Goal: Task Accomplishment & Management: Complete application form

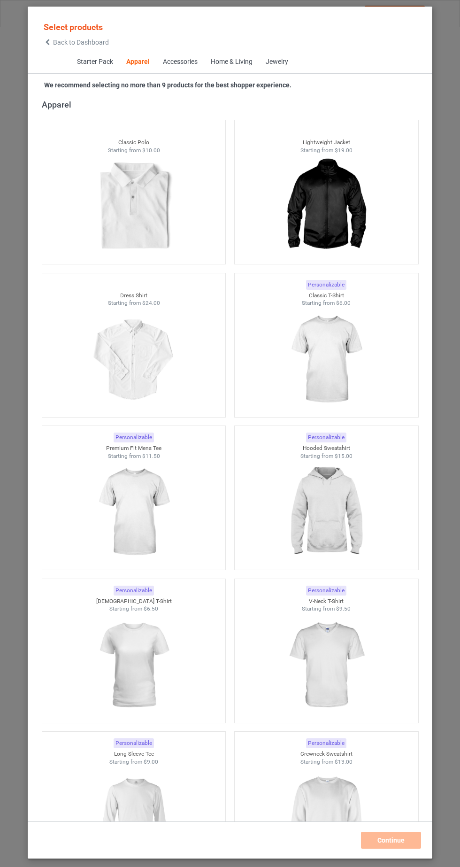
click at [357, 360] on img at bounding box center [326, 359] width 84 height 105
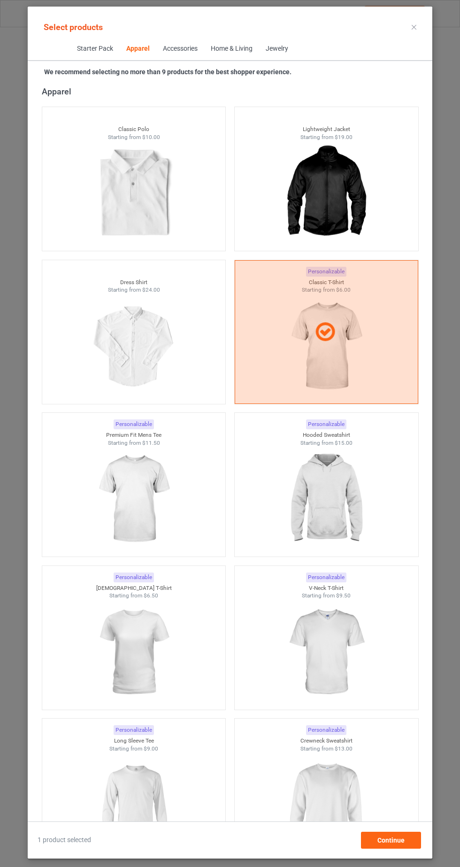
click at [148, 651] on img at bounding box center [134, 652] width 84 height 105
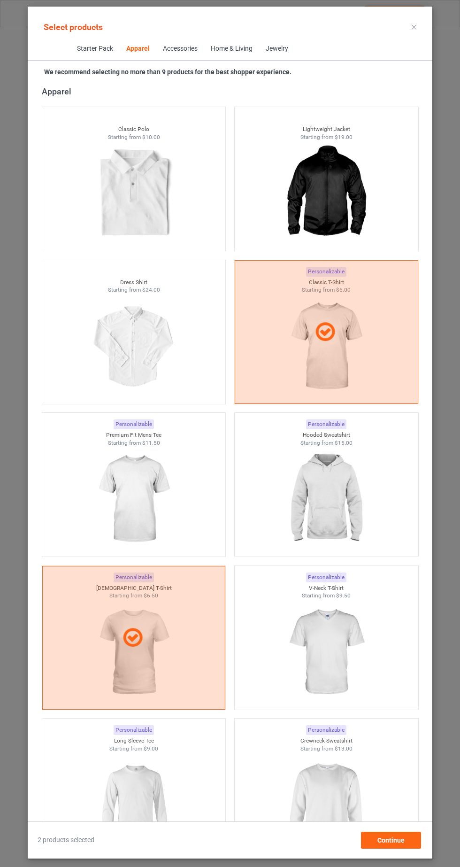
click at [347, 799] on img at bounding box center [326, 805] width 84 height 105
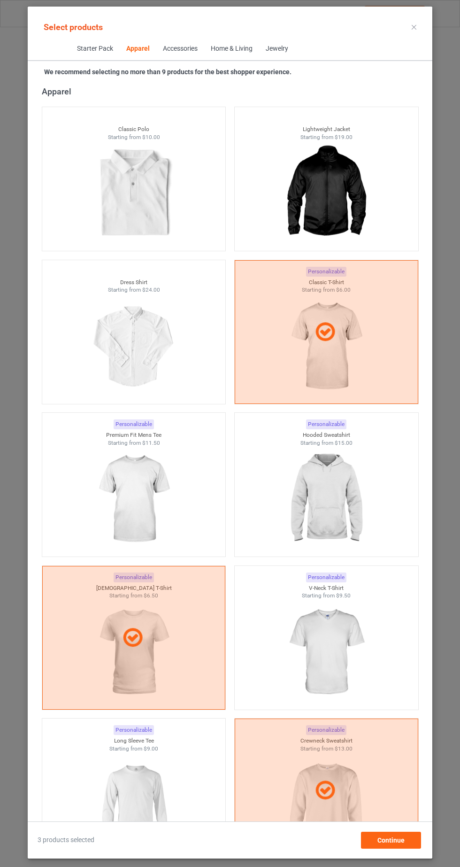
click at [354, 509] on img at bounding box center [326, 499] width 84 height 105
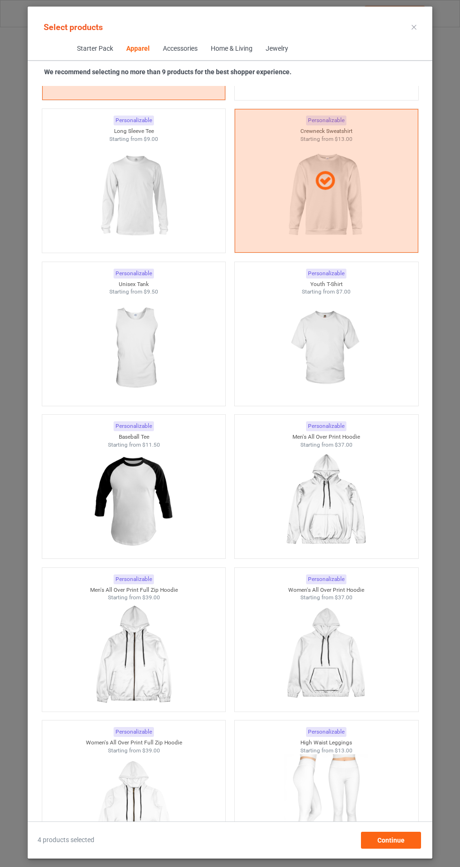
scroll to position [1113, 0]
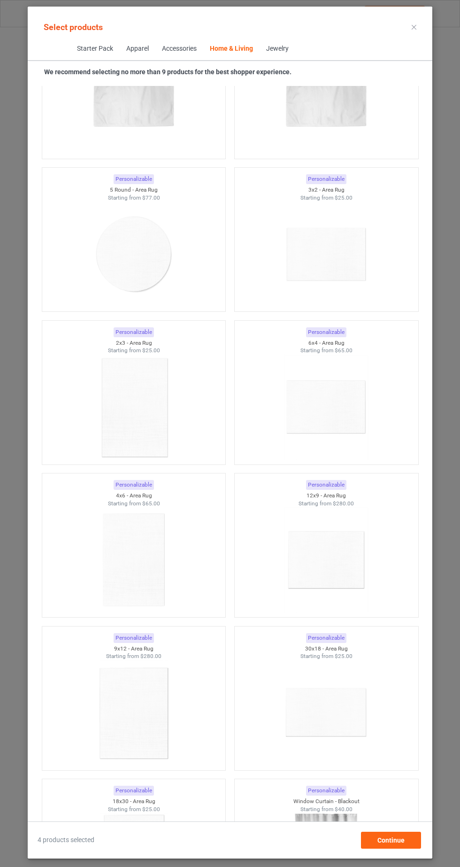
scroll to position [19514, 0]
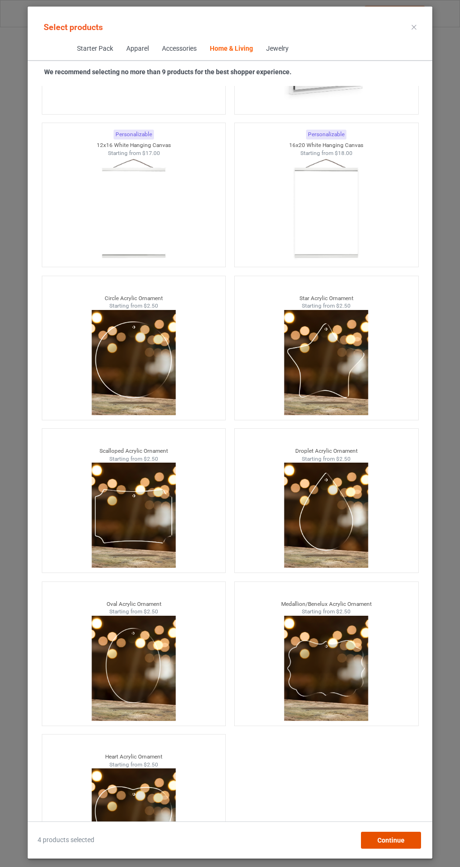
click at [393, 843] on span "Continue" at bounding box center [391, 841] width 27 height 8
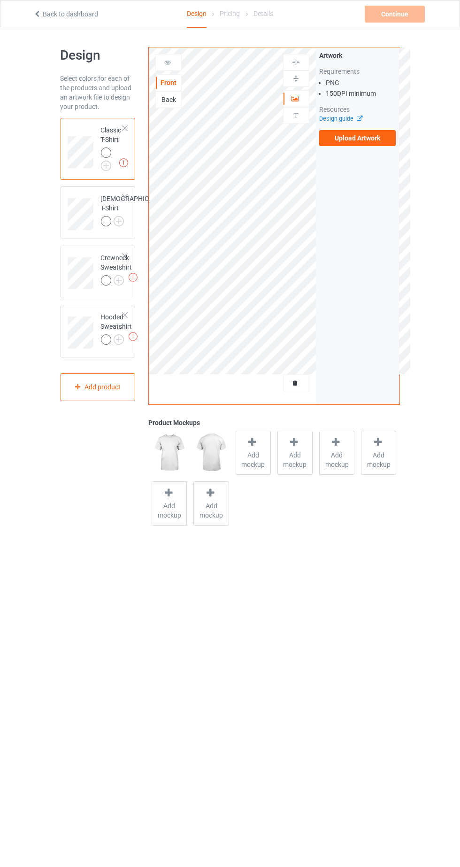
click at [0, 0] on img at bounding box center [0, 0] width 0 height 0
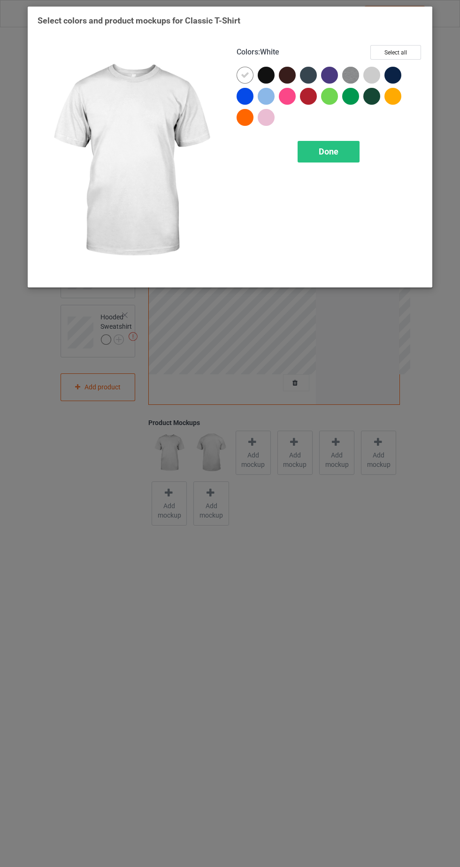
click at [399, 67] on div at bounding box center [395, 77] width 21 height 21
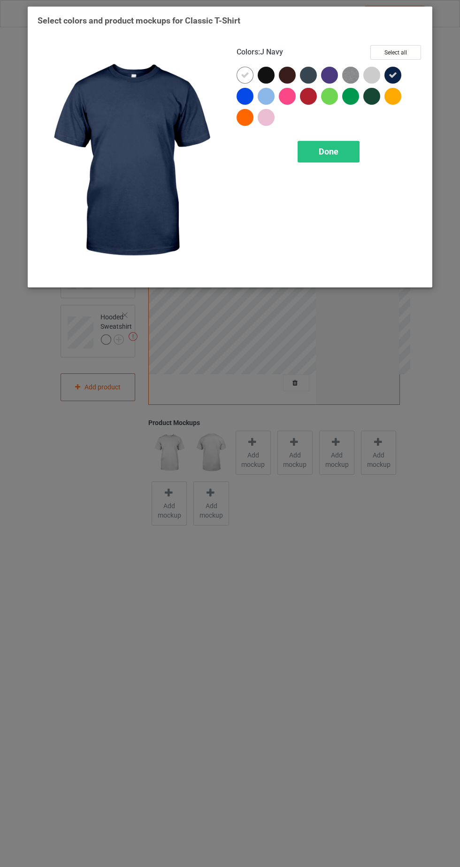
click at [241, 74] on icon at bounding box center [245, 75] width 8 height 8
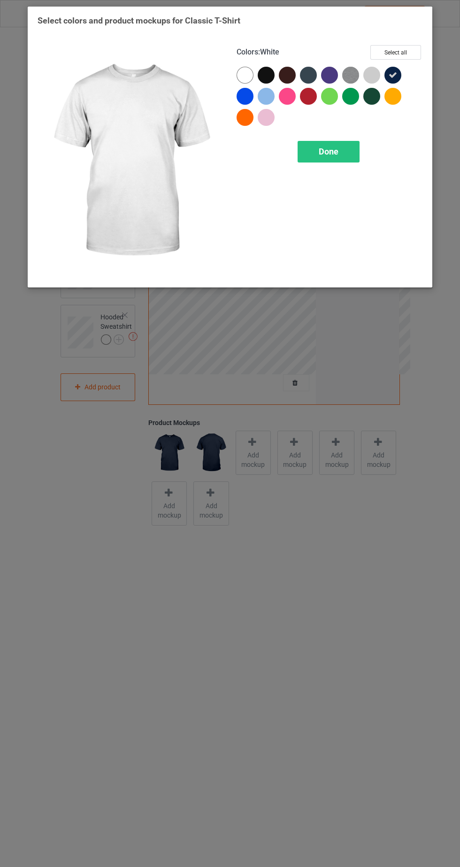
click at [267, 76] on div at bounding box center [266, 75] width 17 height 17
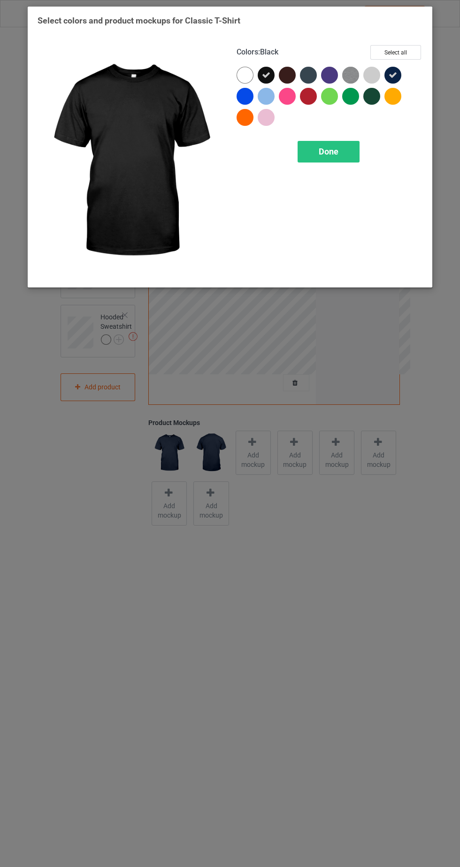
click at [290, 72] on div at bounding box center [287, 75] width 17 height 17
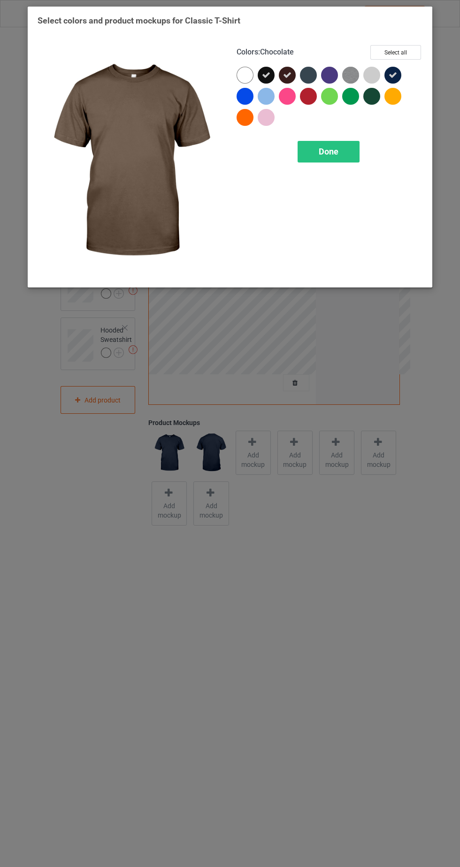
click at [305, 70] on div at bounding box center [308, 75] width 17 height 17
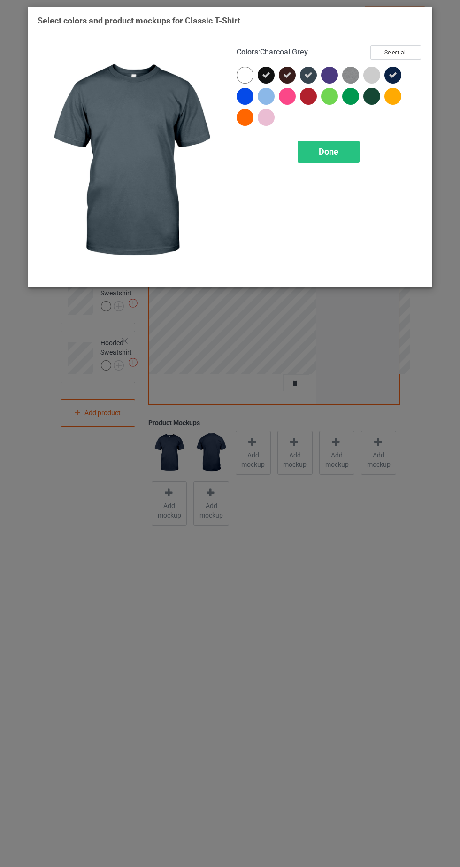
click at [328, 80] on div at bounding box center [329, 75] width 17 height 17
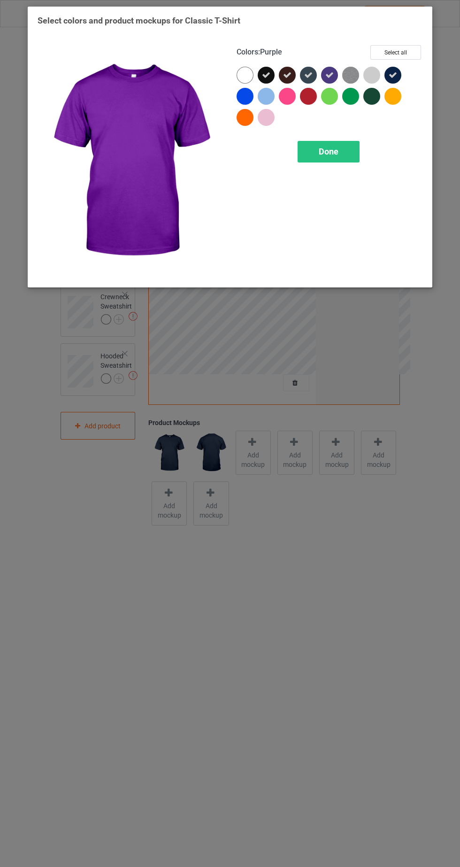
click at [366, 102] on div at bounding box center [374, 98] width 21 height 21
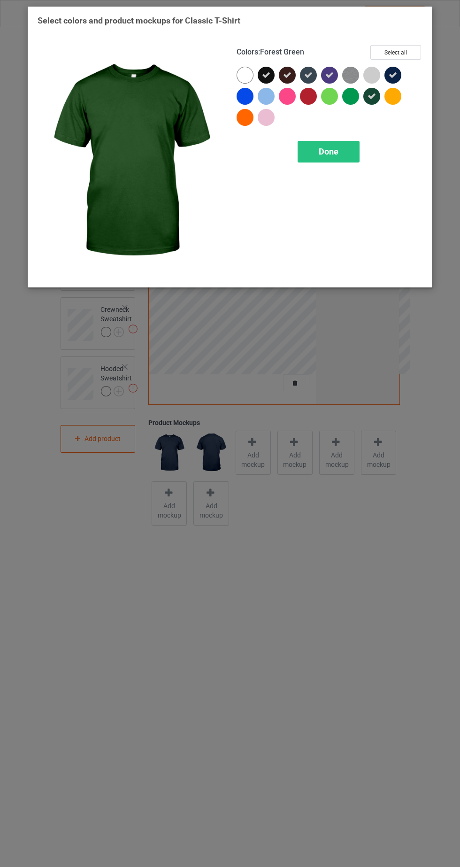
click at [347, 71] on img at bounding box center [350, 75] width 17 height 17
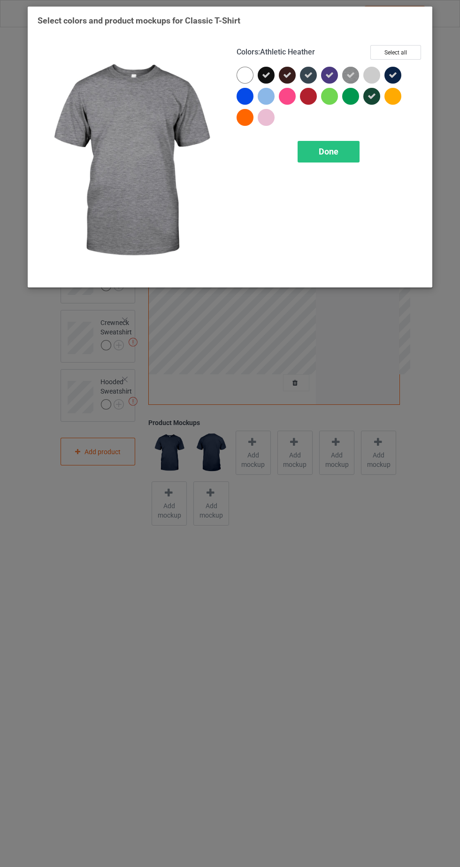
click at [395, 101] on div at bounding box center [393, 96] width 17 height 17
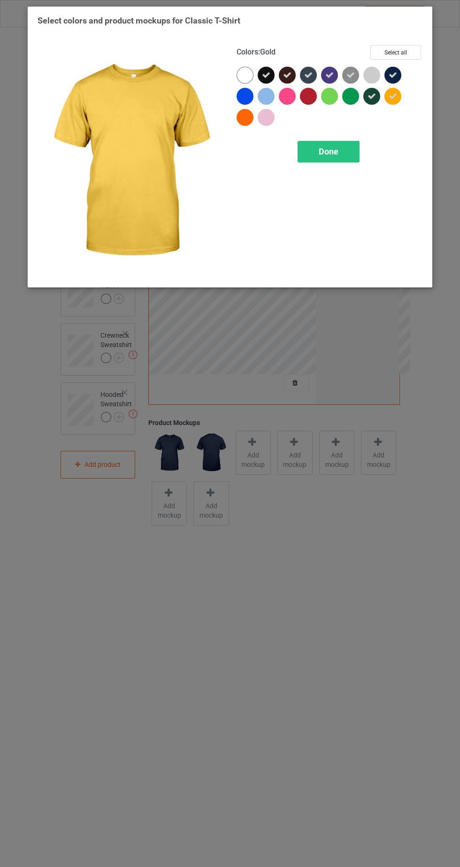
click at [354, 101] on div at bounding box center [350, 96] width 17 height 17
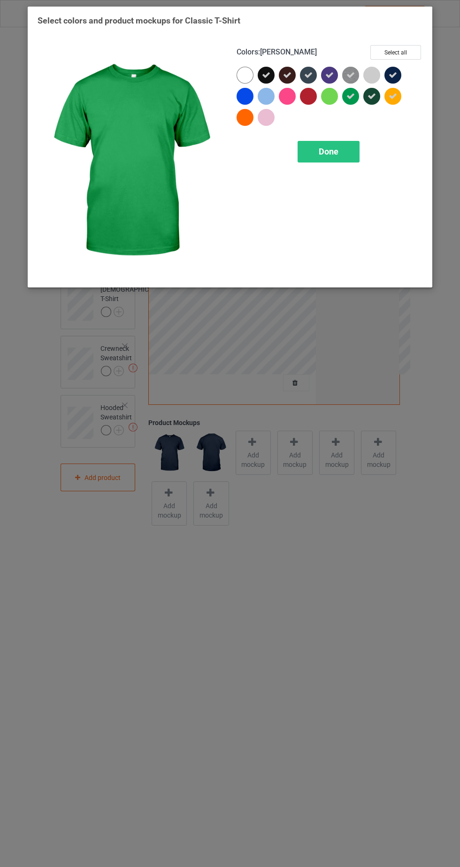
click at [307, 101] on div at bounding box center [308, 96] width 17 height 17
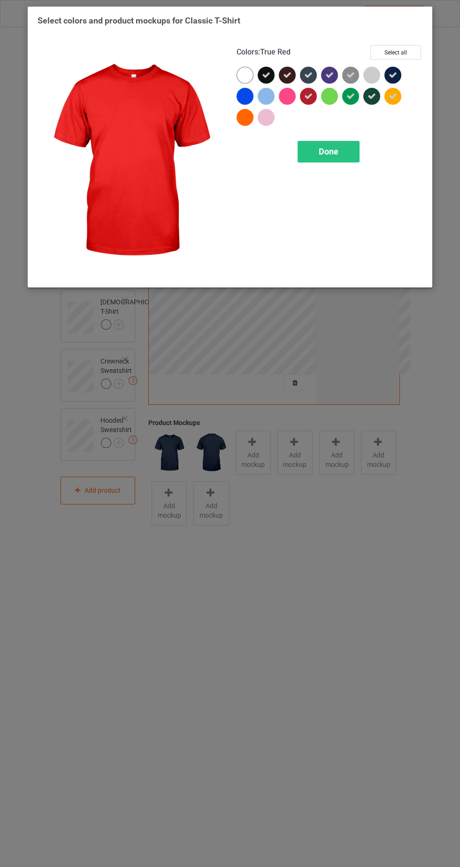
click at [295, 94] on div at bounding box center [287, 96] width 17 height 17
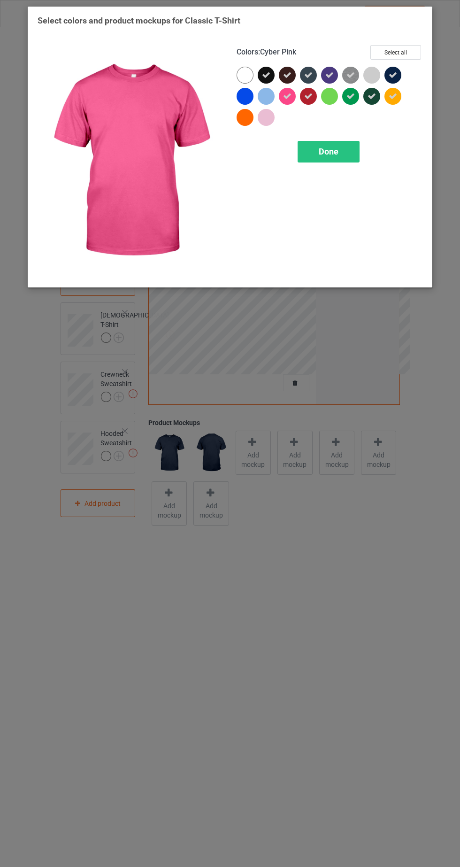
click at [239, 93] on div at bounding box center [245, 96] width 17 height 17
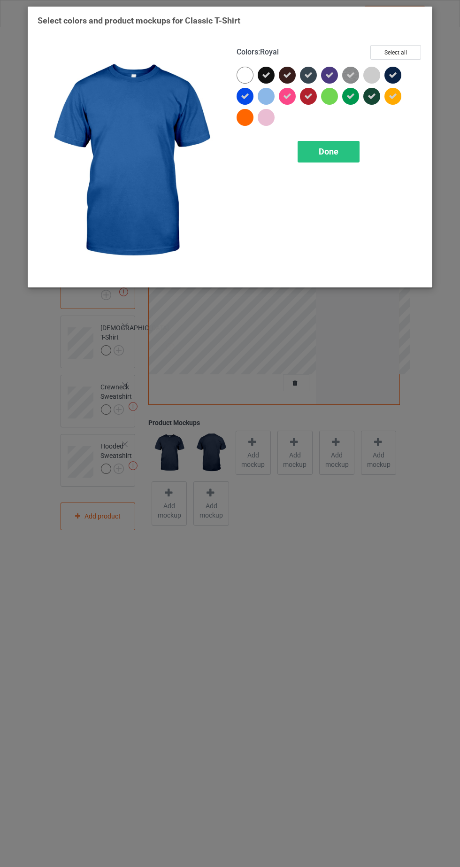
click at [245, 117] on div at bounding box center [245, 117] width 17 height 17
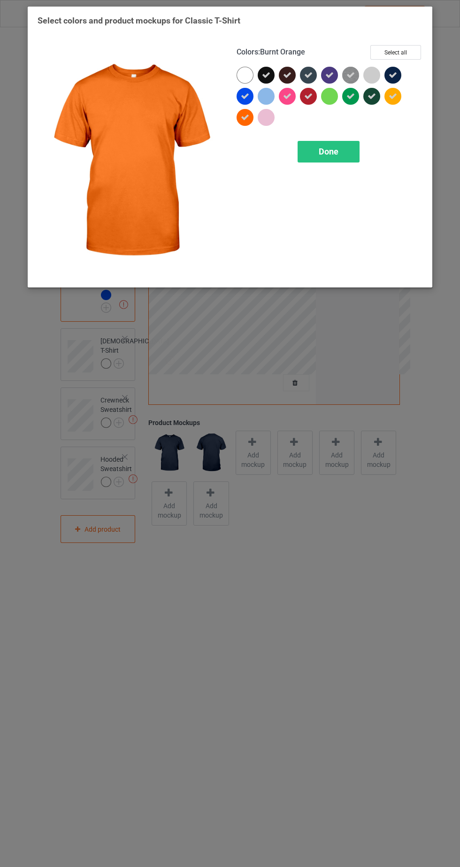
click at [263, 117] on div at bounding box center [266, 117] width 17 height 17
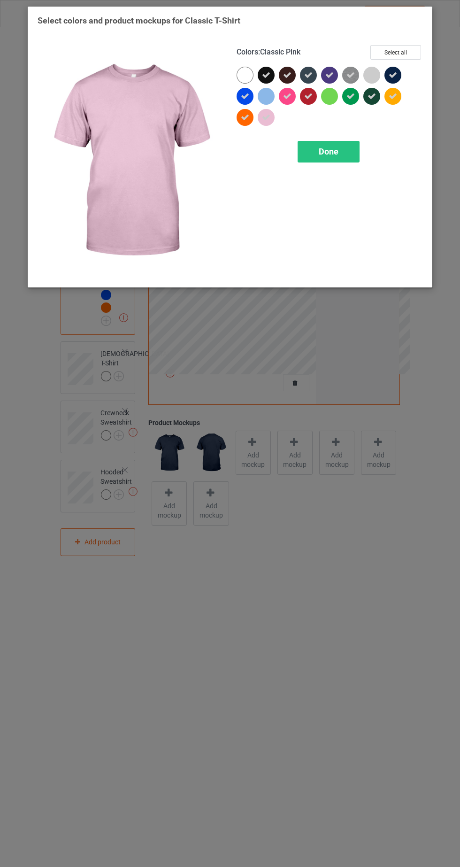
click at [262, 94] on div at bounding box center [266, 96] width 17 height 17
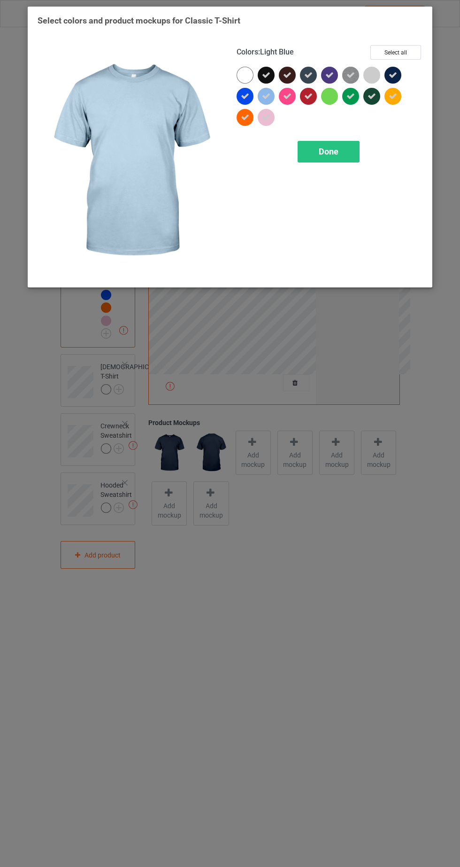
click at [332, 147] on span "Done" at bounding box center [329, 152] width 20 height 10
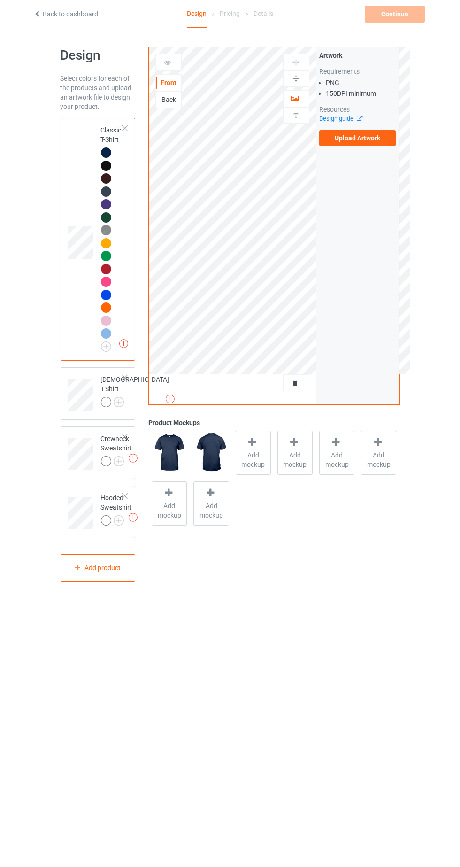
click at [376, 144] on label "Upload Artwork" at bounding box center [357, 138] width 77 height 16
click at [0, 0] on input "Upload Artwork" at bounding box center [0, 0] width 0 height 0
click at [366, 138] on label "Upload Artwork" at bounding box center [357, 138] width 77 height 16
click at [0, 0] on input "Upload Artwork" at bounding box center [0, 0] width 0 height 0
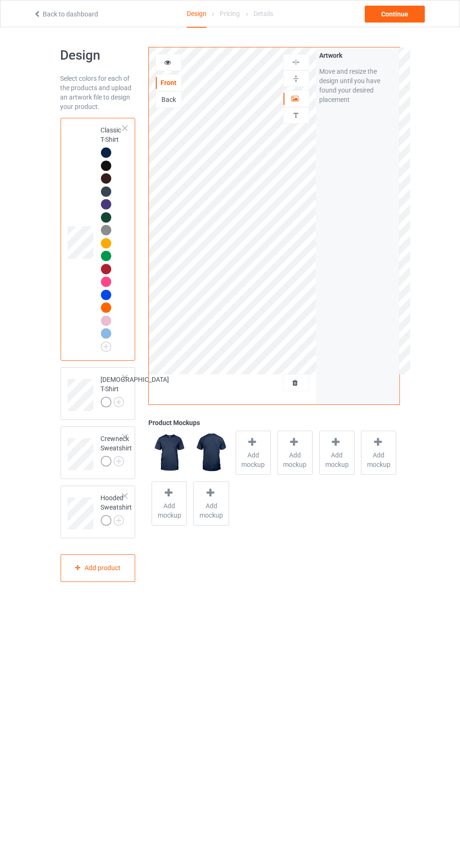
click at [170, 62] on icon at bounding box center [168, 61] width 8 height 7
click at [0, 0] on img at bounding box center [0, 0] width 0 height 0
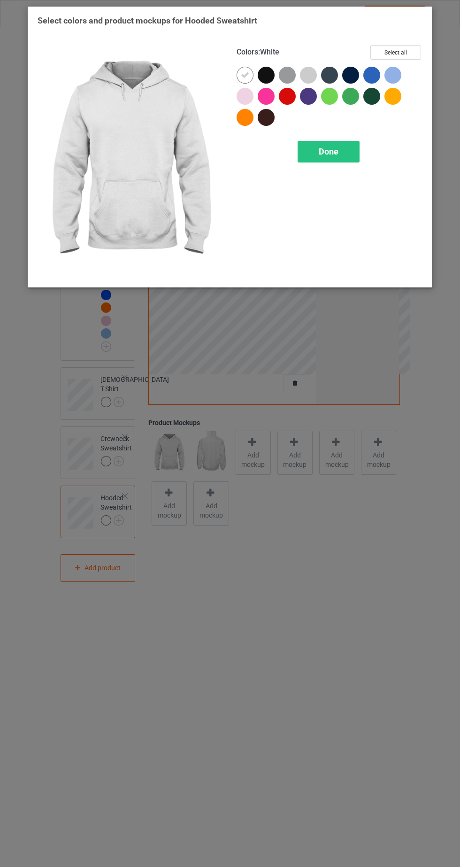
click at [266, 73] on div at bounding box center [266, 75] width 17 height 17
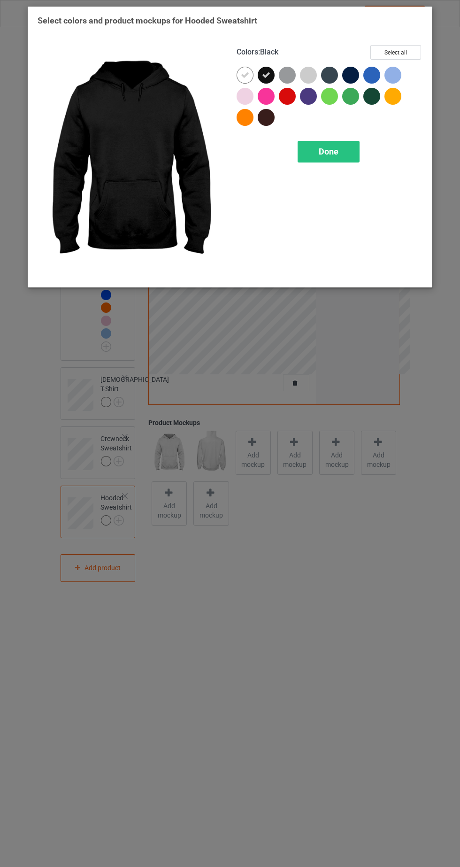
click at [352, 70] on div at bounding box center [350, 75] width 17 height 17
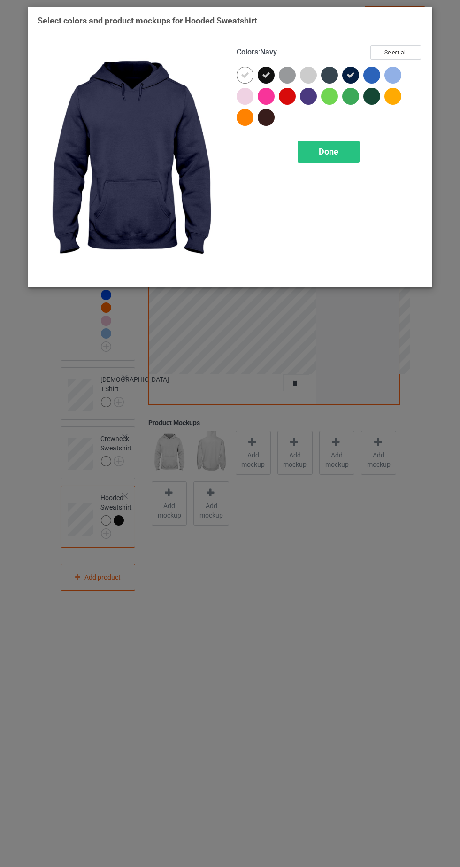
click at [266, 74] on icon at bounding box center [266, 75] width 8 height 8
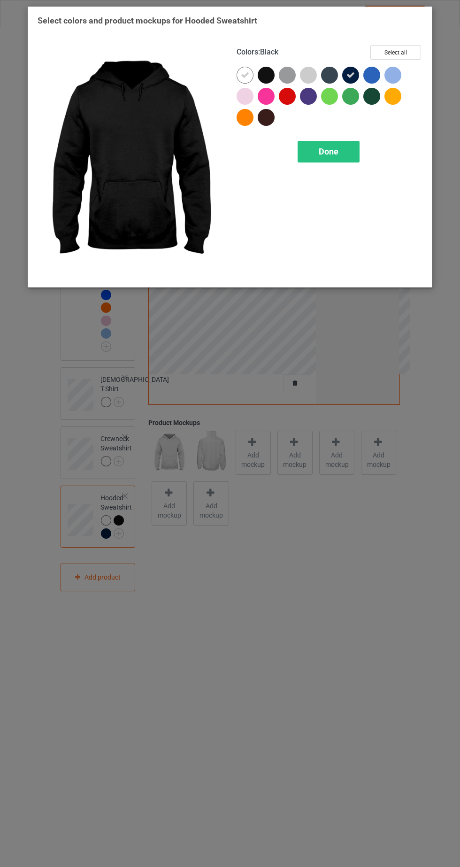
click at [245, 74] on icon at bounding box center [245, 75] width 8 height 8
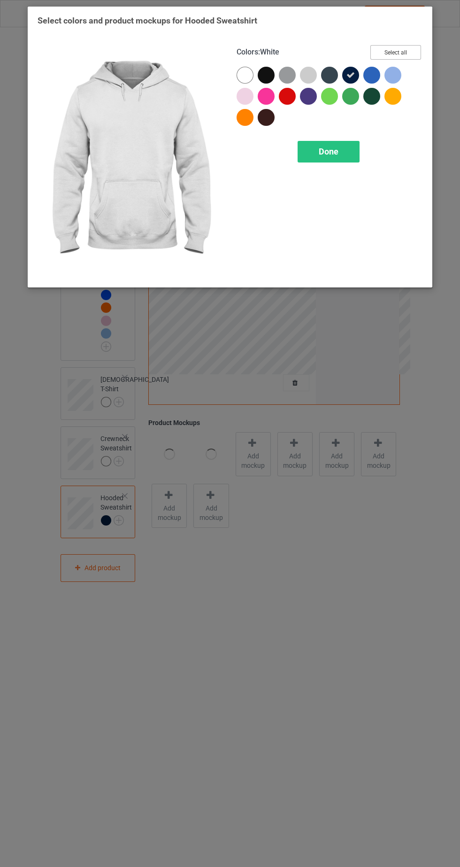
click at [413, 53] on button "Select all" at bounding box center [396, 52] width 51 height 15
click at [242, 74] on icon at bounding box center [245, 75] width 8 height 8
click at [310, 74] on icon at bounding box center [308, 75] width 8 height 8
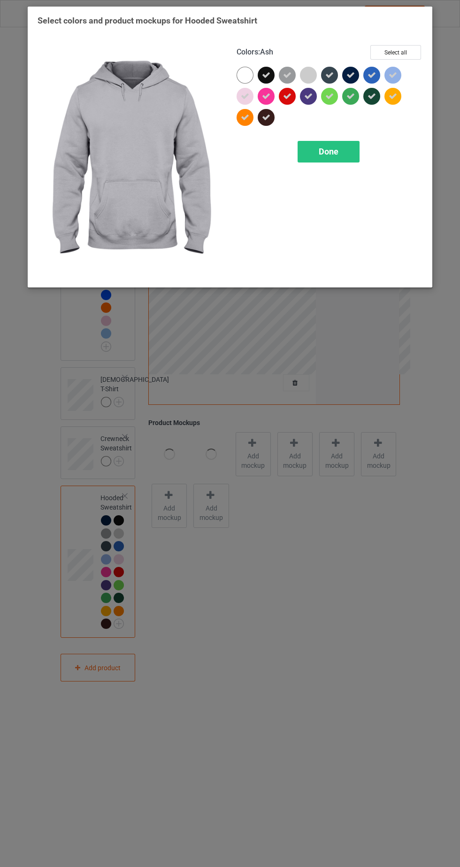
click at [340, 152] on div "Done" at bounding box center [329, 152] width 62 height 22
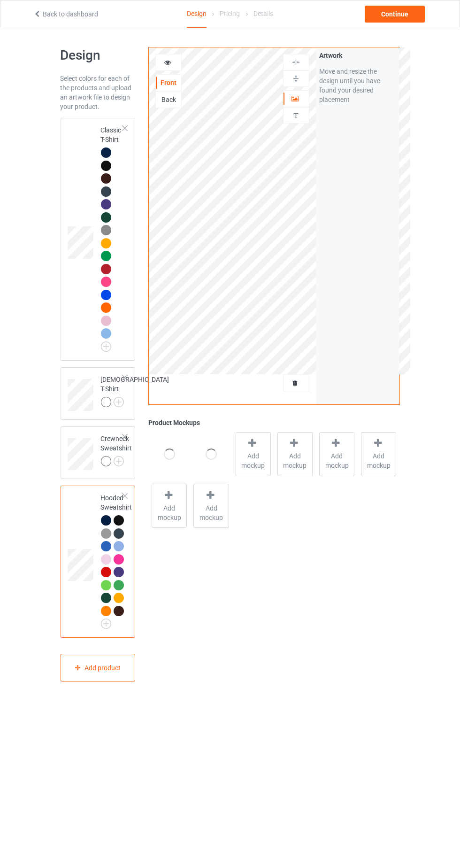
click at [303, 95] on div at bounding box center [296, 98] width 25 height 9
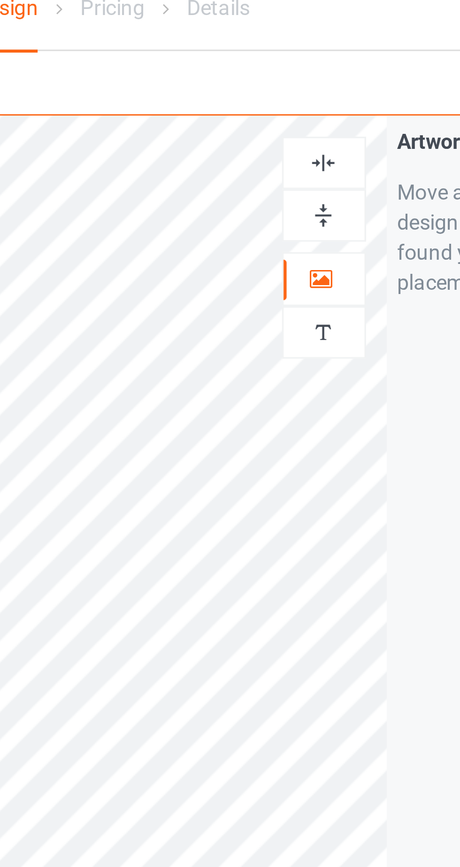
click at [295, 60] on img at bounding box center [296, 62] width 9 height 9
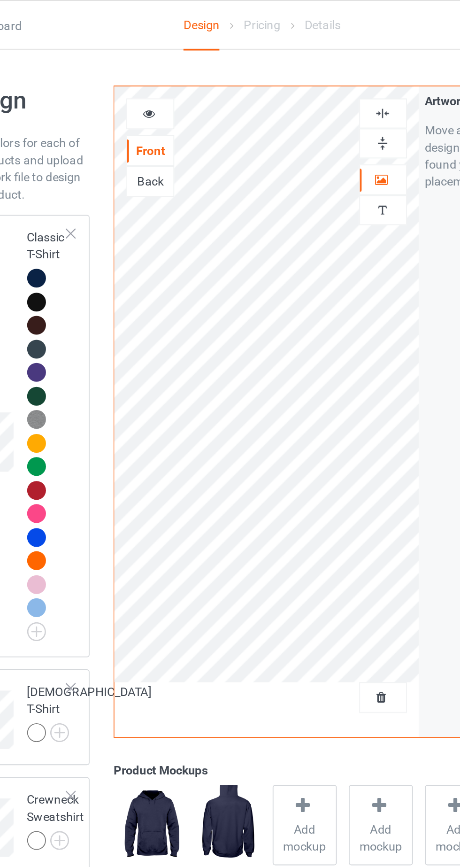
click at [109, 137] on div "Classic T-Shirt" at bounding box center [112, 236] width 23 height 223
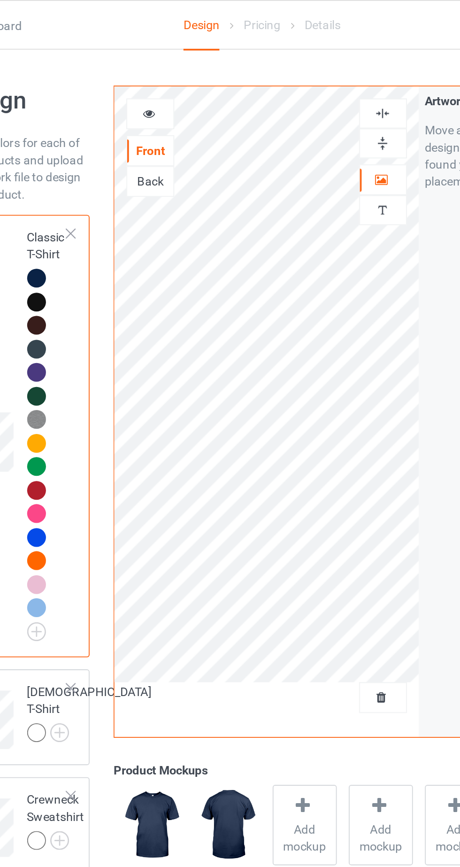
click at [173, 62] on div at bounding box center [168, 62] width 25 height 9
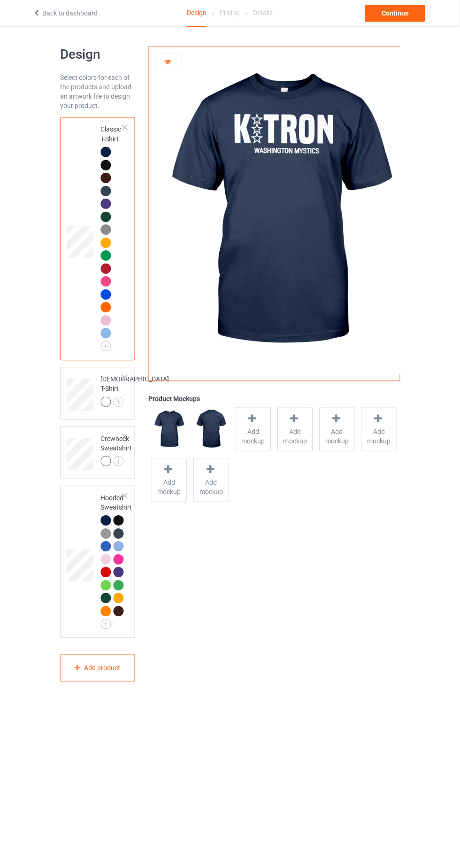
click at [0, 0] on img at bounding box center [0, 0] width 0 height 0
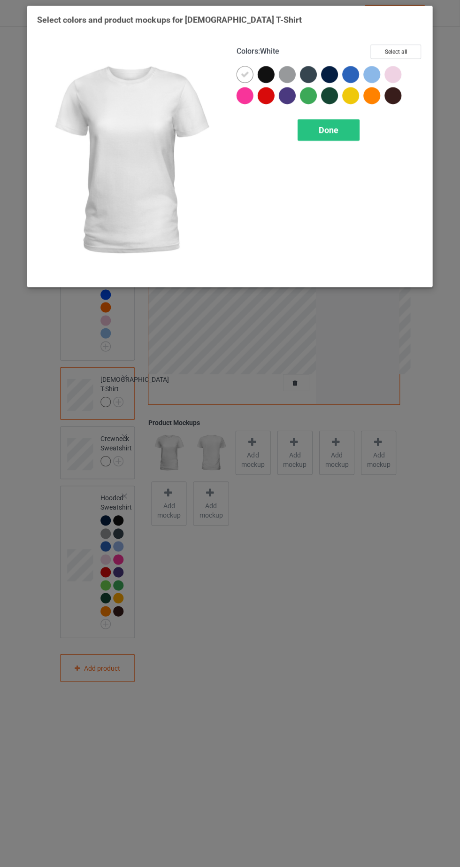
click at [272, 77] on div at bounding box center [266, 75] width 17 height 17
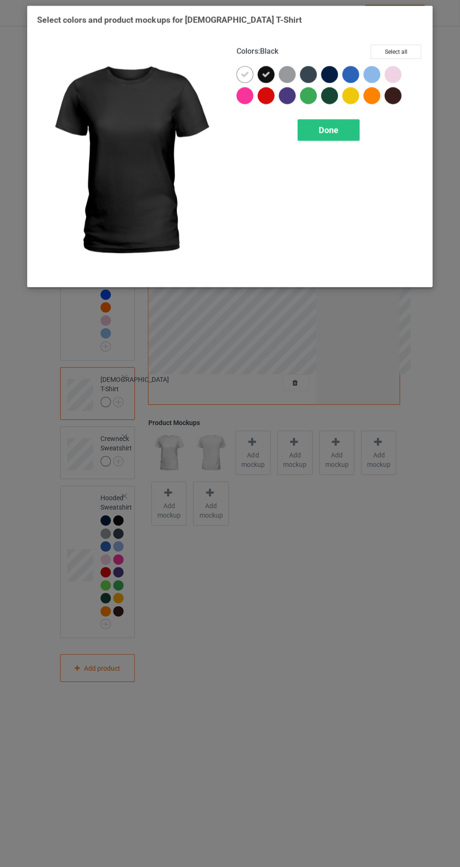
click at [244, 74] on icon at bounding box center [245, 75] width 8 height 8
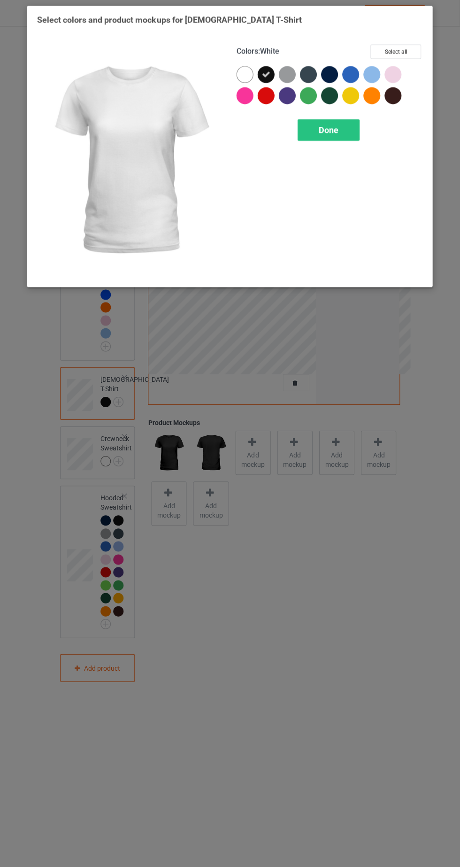
click at [263, 78] on icon at bounding box center [266, 75] width 8 height 8
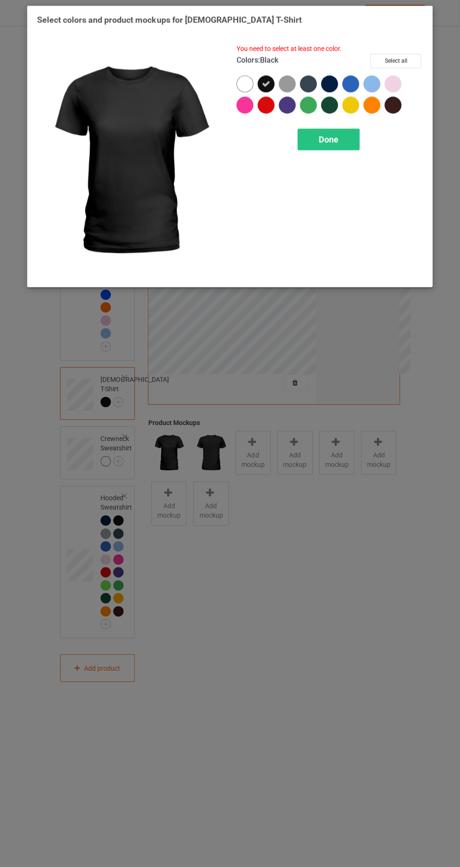
click at [332, 82] on div at bounding box center [329, 84] width 17 height 17
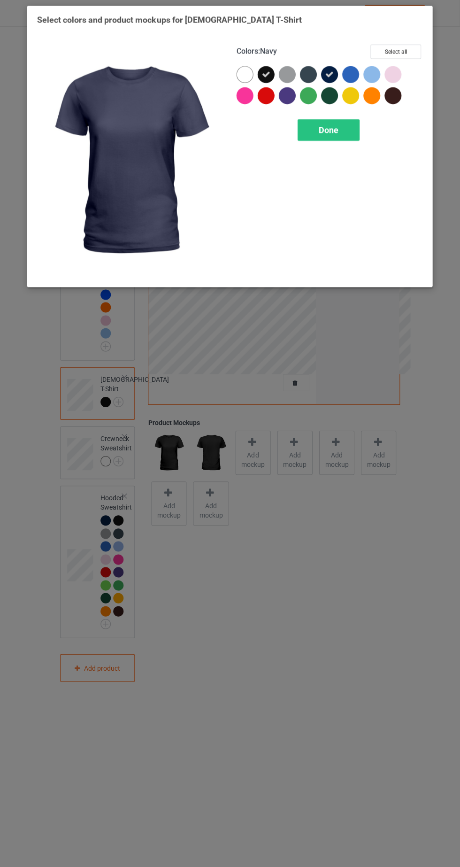
click at [270, 74] on icon at bounding box center [266, 75] width 8 height 8
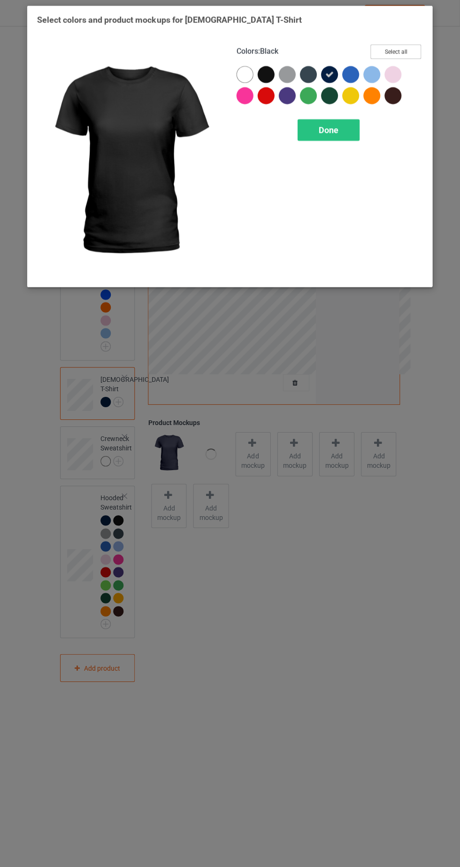
click at [411, 56] on button "Select all" at bounding box center [396, 52] width 51 height 15
click at [247, 73] on icon at bounding box center [245, 75] width 8 height 8
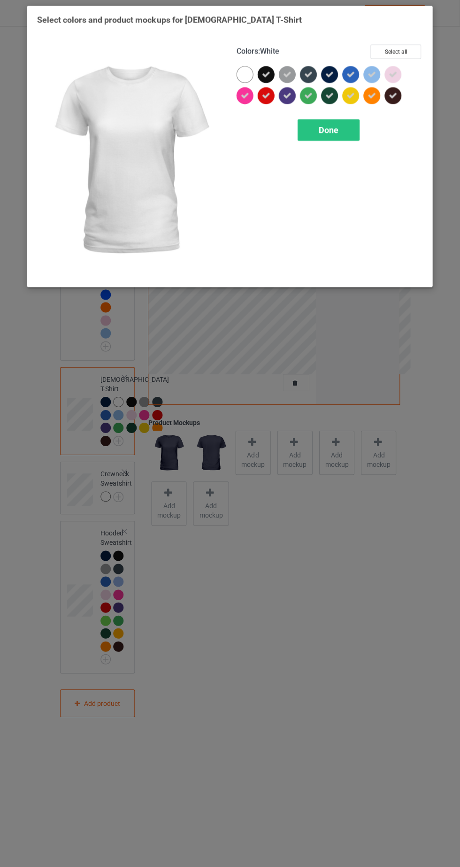
click at [346, 130] on div "Done" at bounding box center [329, 131] width 62 height 22
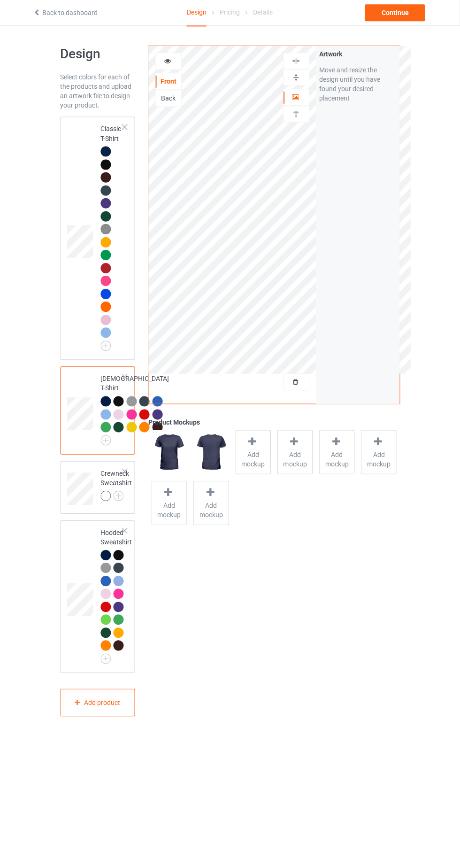
click at [0, 0] on img at bounding box center [0, 0] width 0 height 0
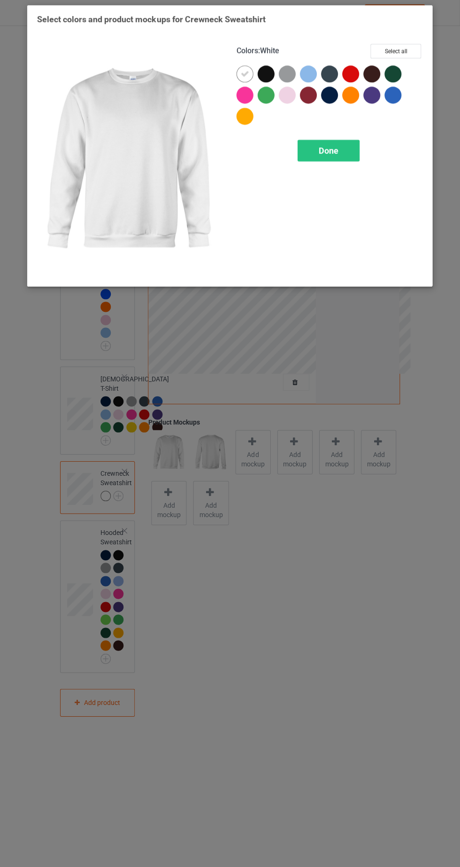
click at [391, 102] on div at bounding box center [393, 96] width 17 height 17
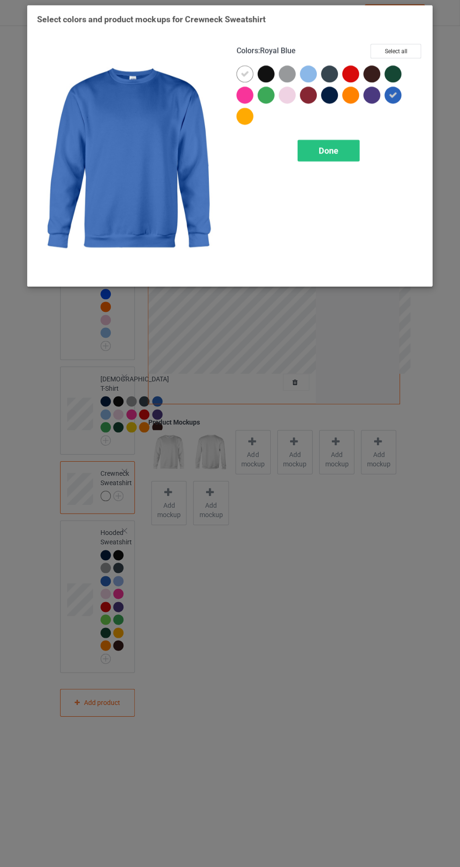
click at [400, 106] on div at bounding box center [395, 98] width 21 height 21
click at [334, 102] on div at bounding box center [329, 96] width 17 height 17
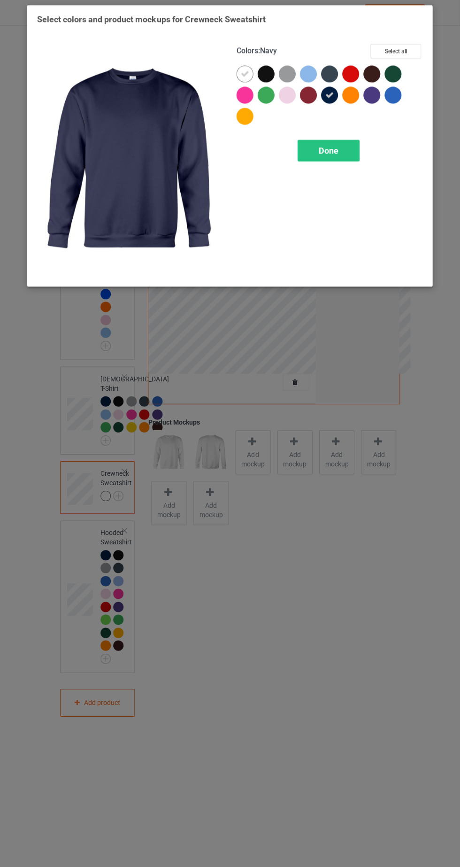
click at [245, 74] on icon at bounding box center [245, 75] width 8 height 8
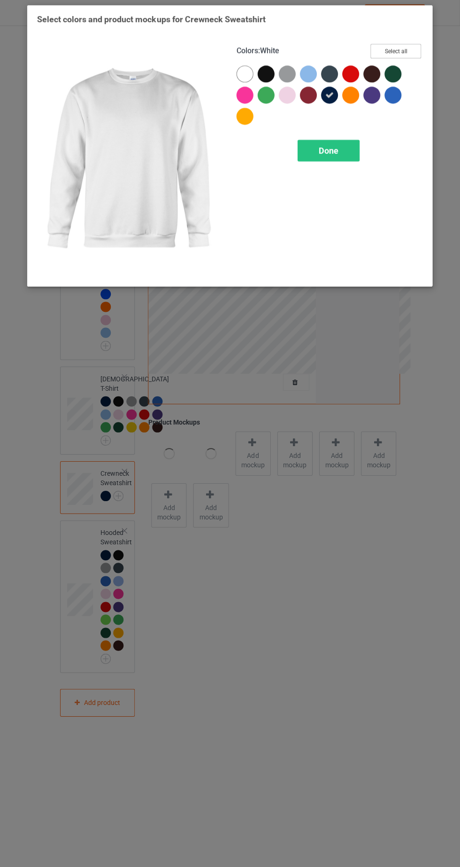
click at [406, 52] on button "Select all" at bounding box center [396, 52] width 51 height 15
click at [245, 74] on icon at bounding box center [245, 75] width 8 height 8
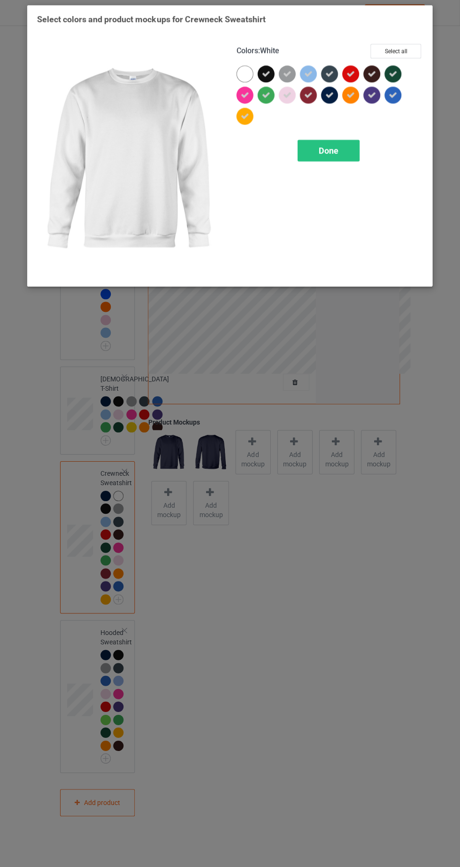
click at [351, 152] on div "Done" at bounding box center [329, 152] width 62 height 22
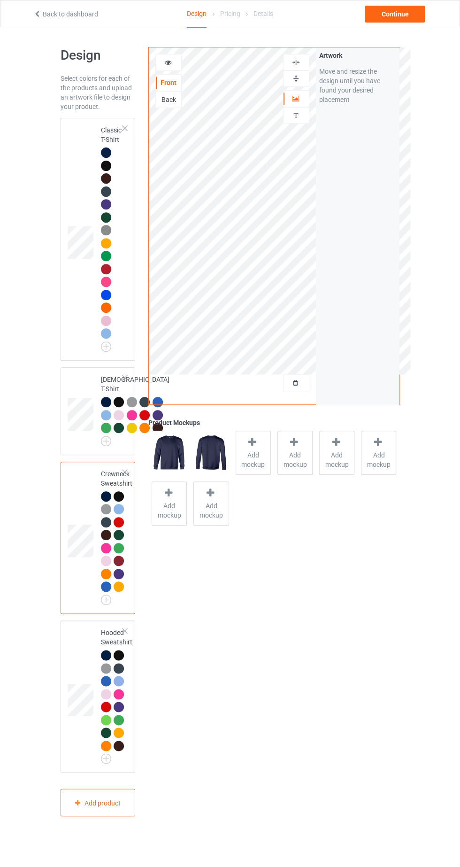
click at [91, 129] on td at bounding box center [82, 239] width 28 height 235
click at [177, 62] on div at bounding box center [168, 62] width 25 height 9
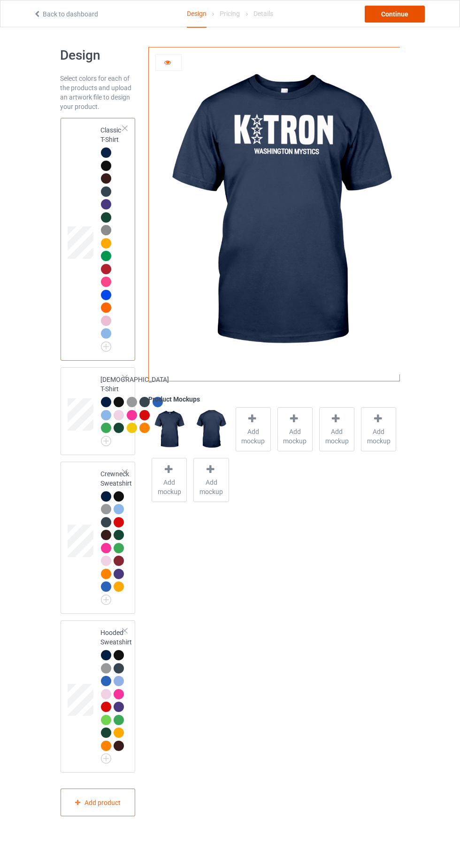
click at [405, 13] on div "Continue" at bounding box center [395, 14] width 60 height 17
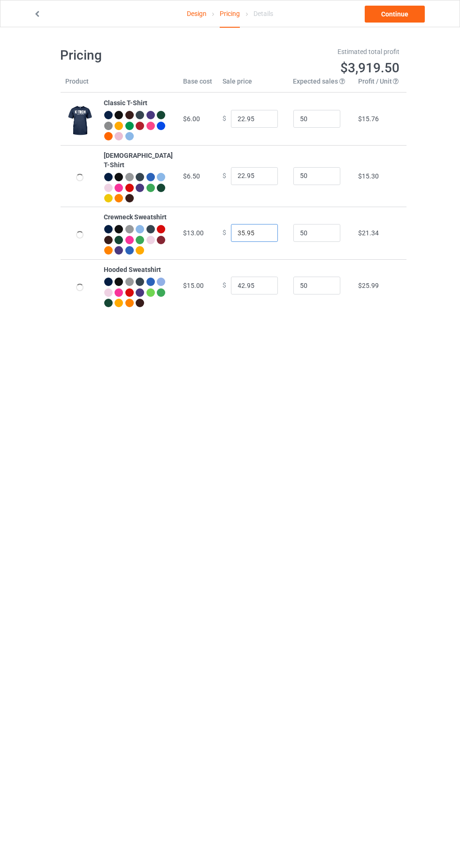
click at [244, 233] on input "35.95" at bounding box center [254, 233] width 47 height 18
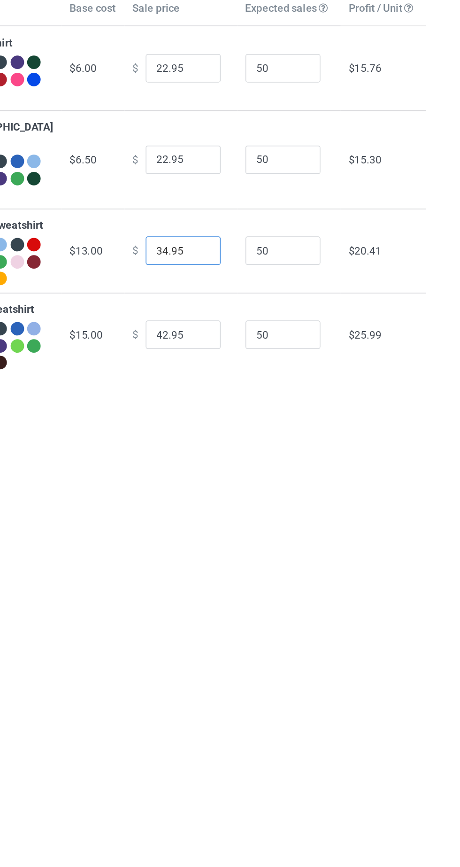
type input "34.95"
click at [235, 295] on input "42.95" at bounding box center [254, 286] width 47 height 18
type input "38.95"
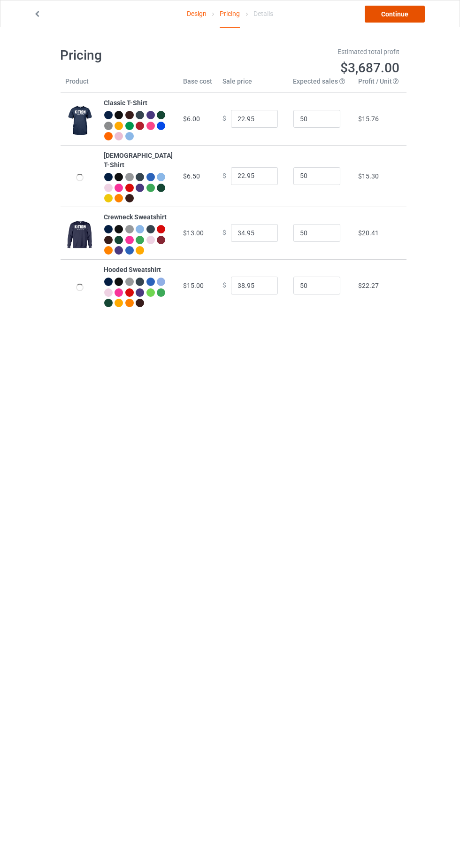
click at [405, 15] on link "Continue" at bounding box center [395, 14] width 60 height 17
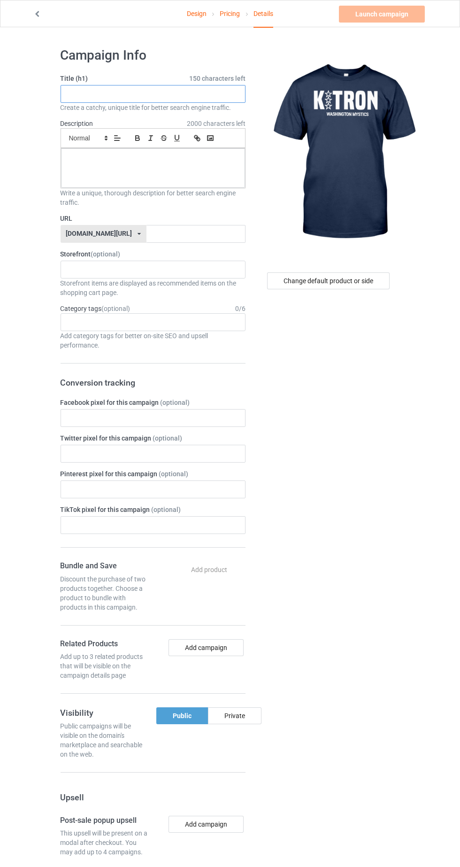
click at [118, 94] on input "text" at bounding box center [153, 94] width 185 height 18
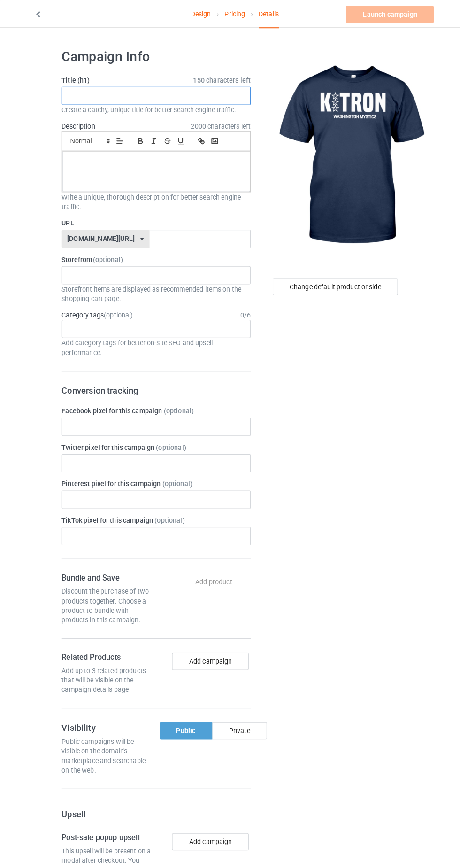
click at [117, 93] on input "text" at bounding box center [153, 94] width 185 height 18
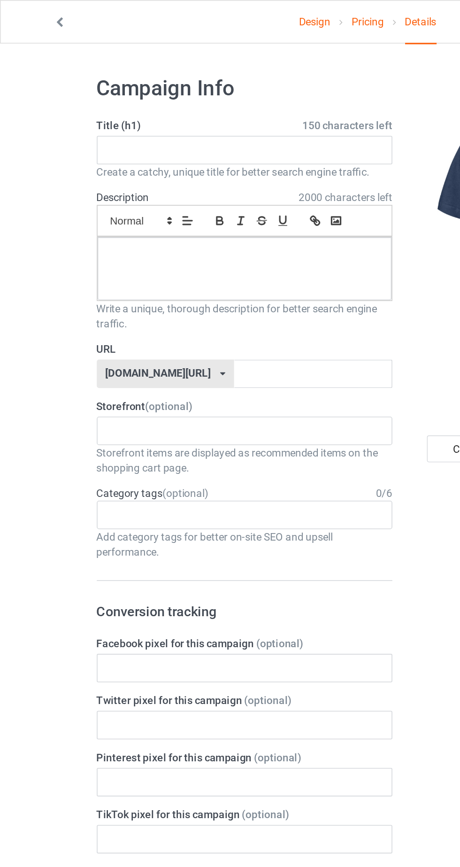
click at [88, 60] on h1 "Campaign Info" at bounding box center [153, 55] width 185 height 17
click at [105, 96] on input "text" at bounding box center [153, 94] width 185 height 18
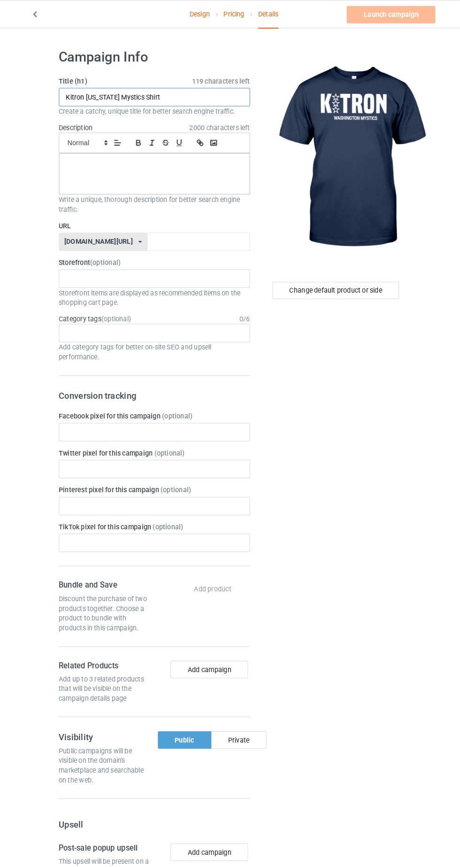
type input "Kitron Washington Mystics Shirt"
click at [117, 162] on p at bounding box center [153, 159] width 169 height 9
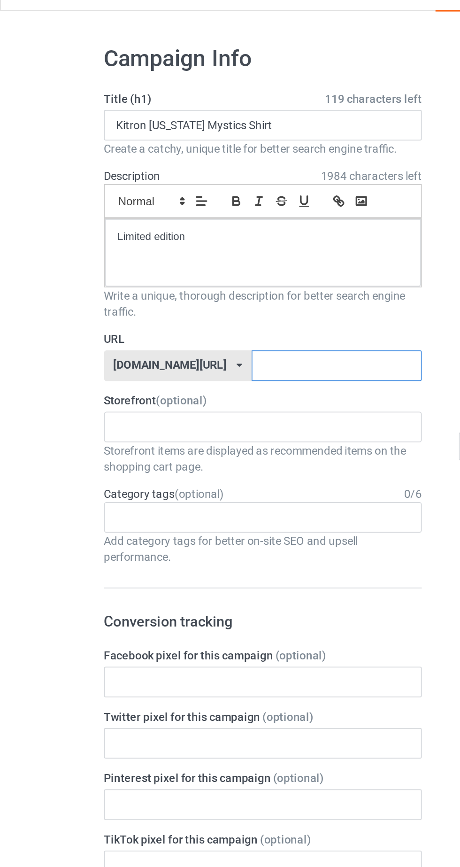
click at [158, 236] on input "text" at bounding box center [196, 234] width 99 height 18
type input "Lsjheiugb"
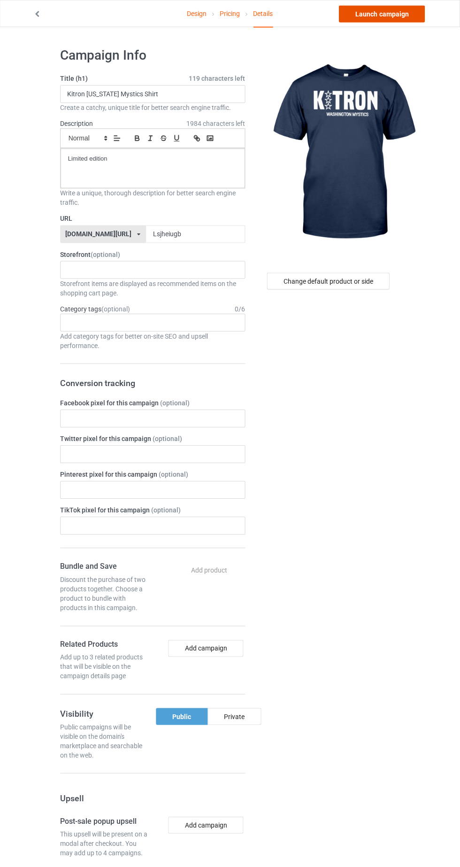
click at [400, 14] on link "Launch campaign" at bounding box center [382, 14] width 86 height 17
